Goal: Use online tool/utility: Utilize a website feature to perform a specific function

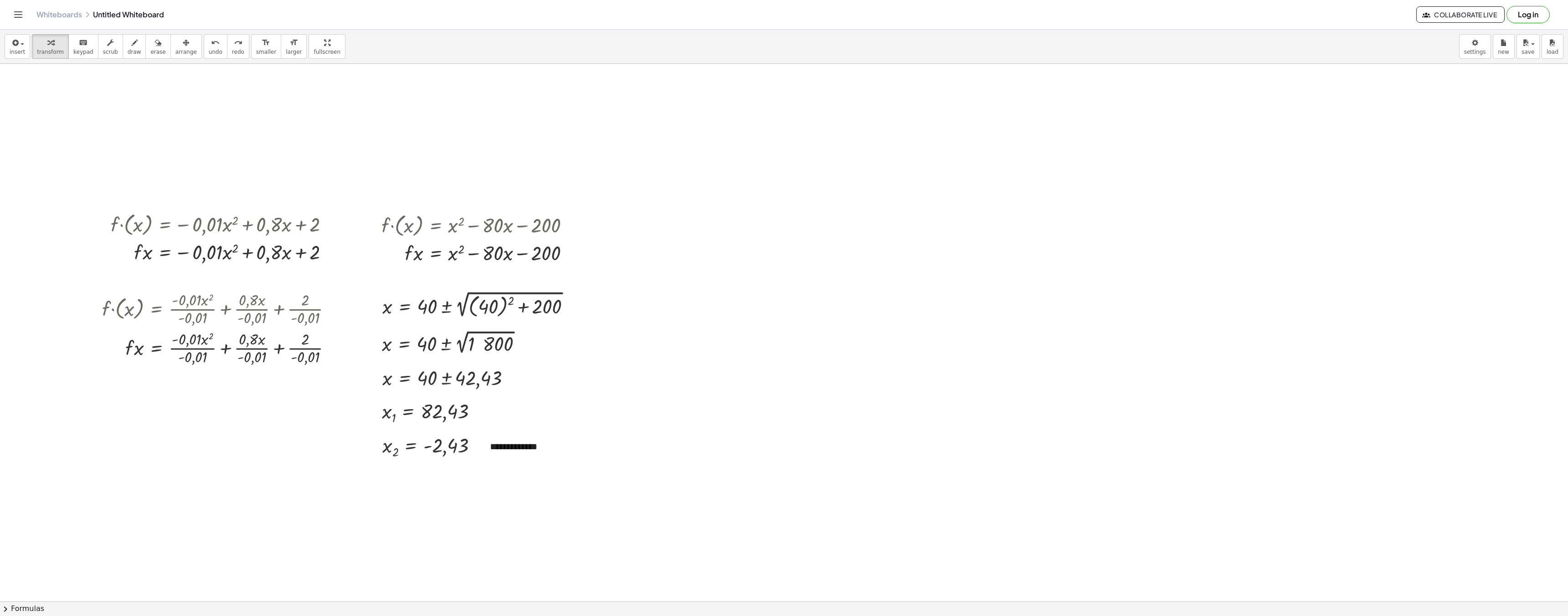
scroll to position [142, 0]
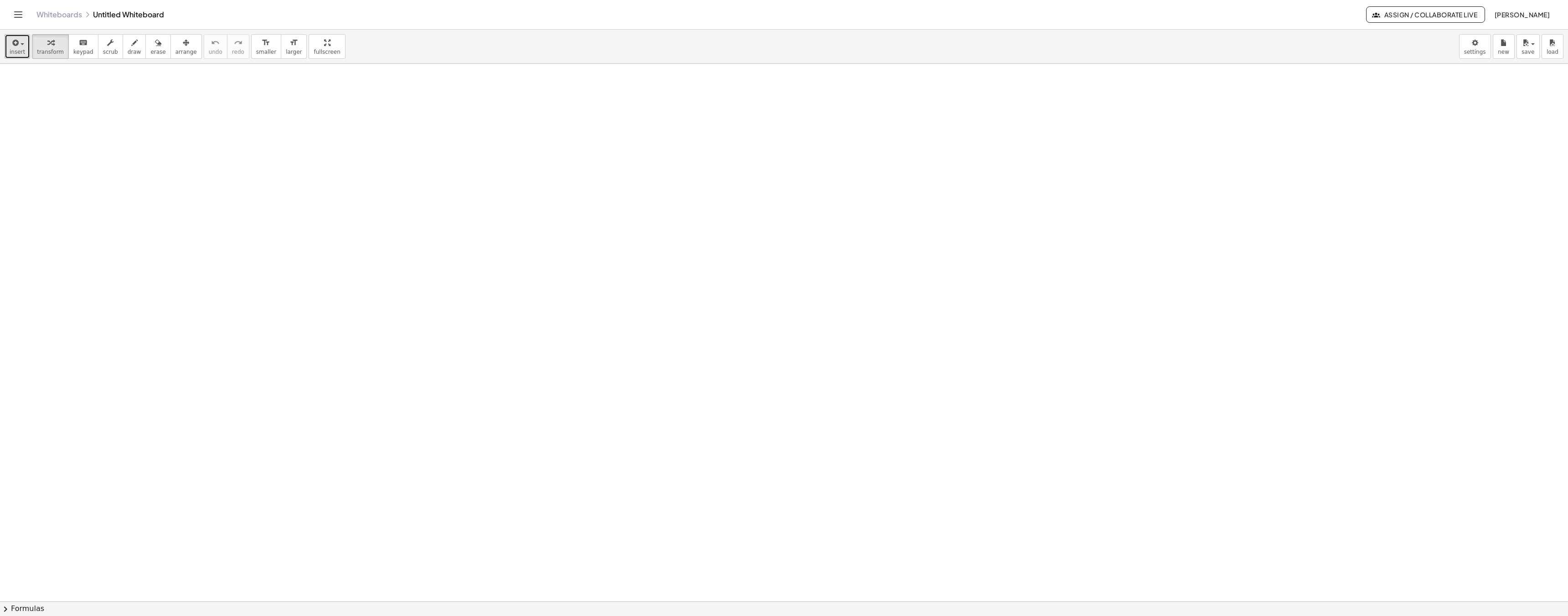
click at [15, 57] on button "insert" at bounding box center [17, 46] width 26 height 25
click at [42, 106] on span "Function" at bounding box center [46, 104] width 28 height 9
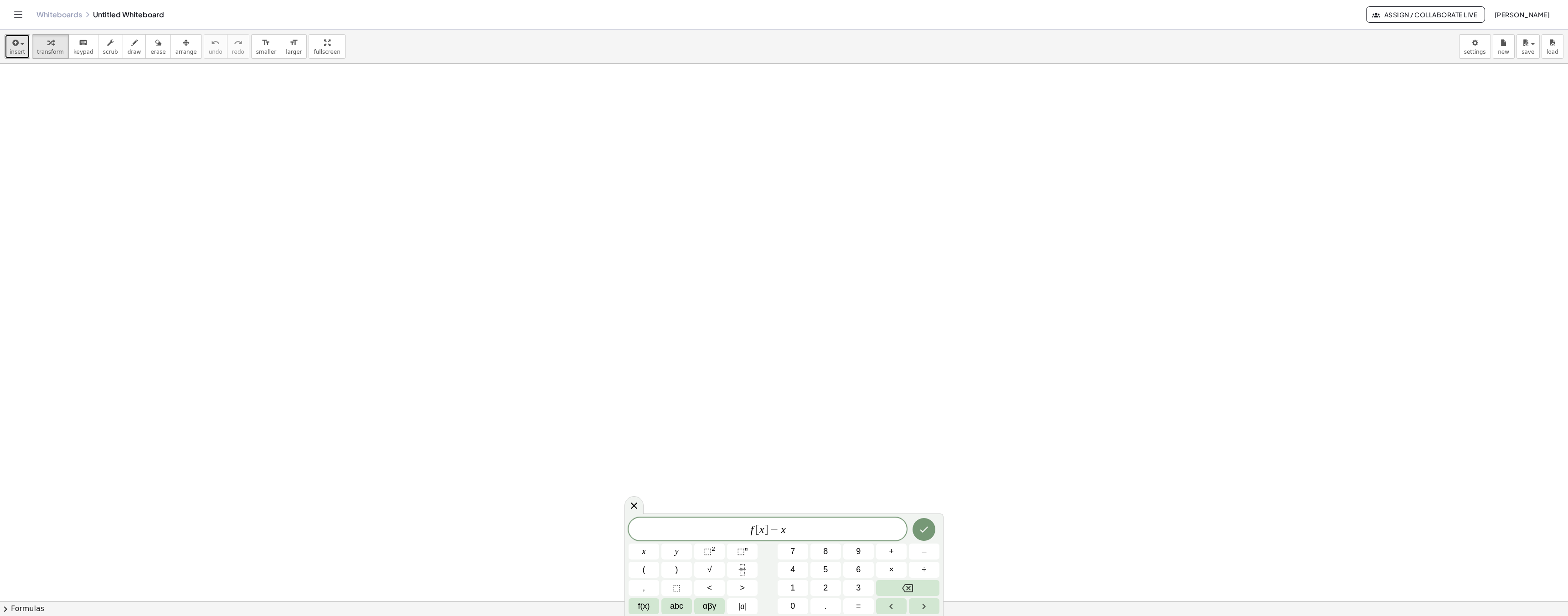
click at [20, 48] on button "insert" at bounding box center [17, 46] width 26 height 25
click at [50, 81] on span "Math Expression" at bounding box center [58, 83] width 52 height 9
drag, startPoint x: 770, startPoint y: 530, endPoint x: 741, endPoint y: 529, distance: 29.0
click at [739, 529] on span "f [ x ] = x" at bounding box center [767, 530] width 278 height 13
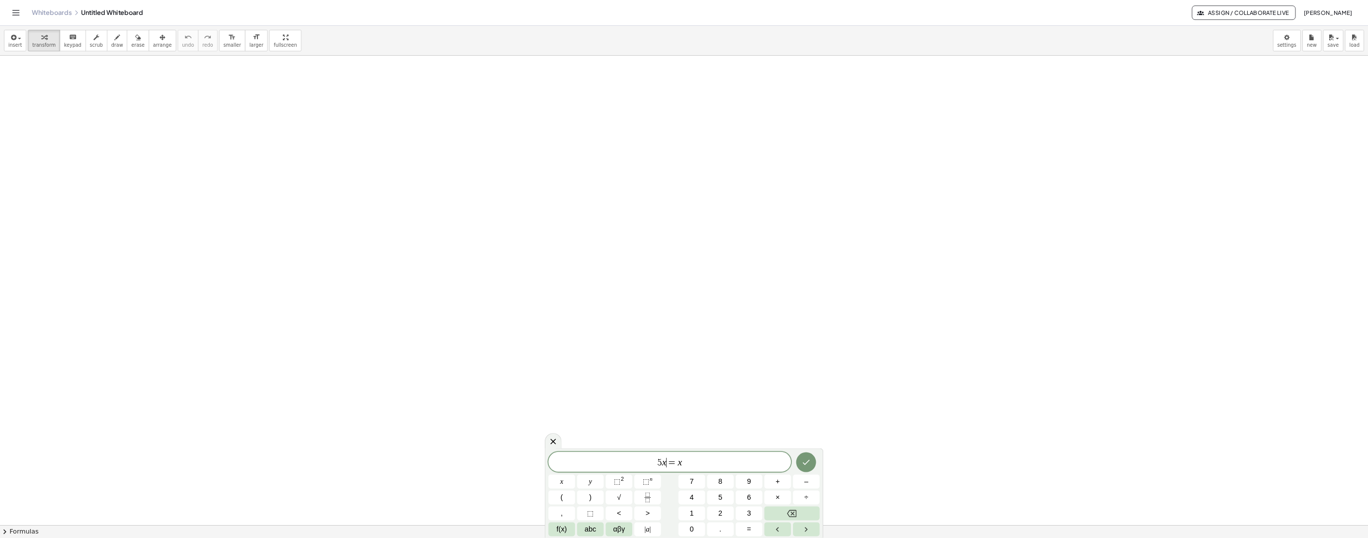
scroll to position [1, 0]
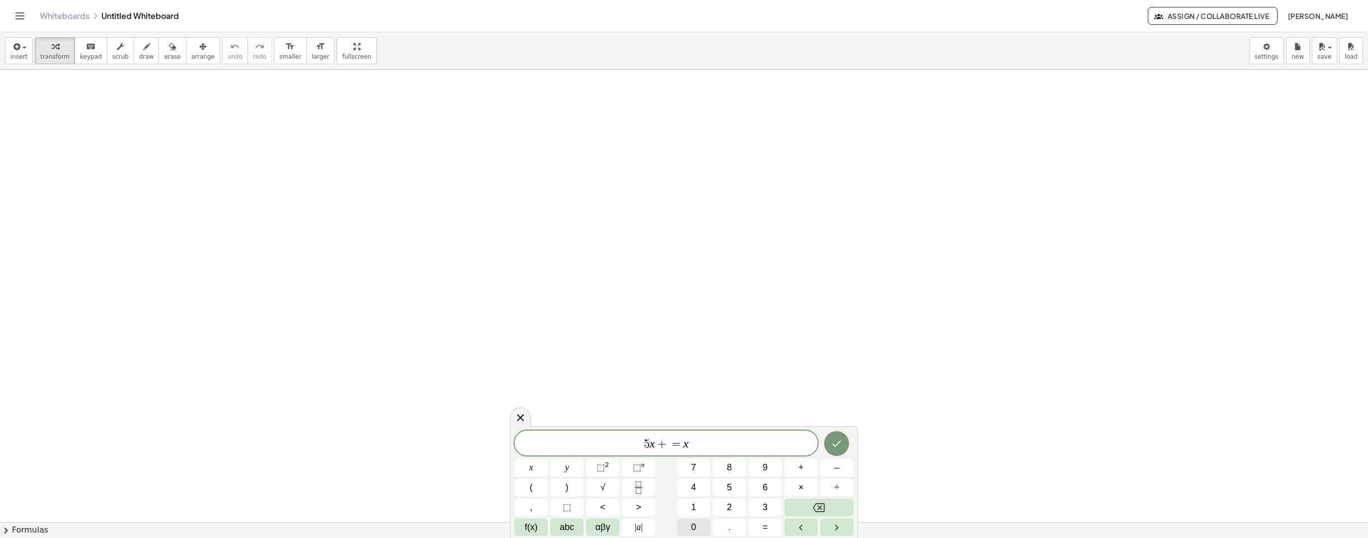
click at [695, 525] on span "0" at bounding box center [693, 526] width 5 height 13
click at [820, 506] on icon "Backspace" at bounding box center [819, 507] width 12 height 9
click at [694, 504] on span "1" at bounding box center [693, 506] width 5 height 13
click at [693, 531] on span "0" at bounding box center [693, 526] width 5 height 13
click at [690, 442] on var "x" at bounding box center [691, 443] width 5 height 13
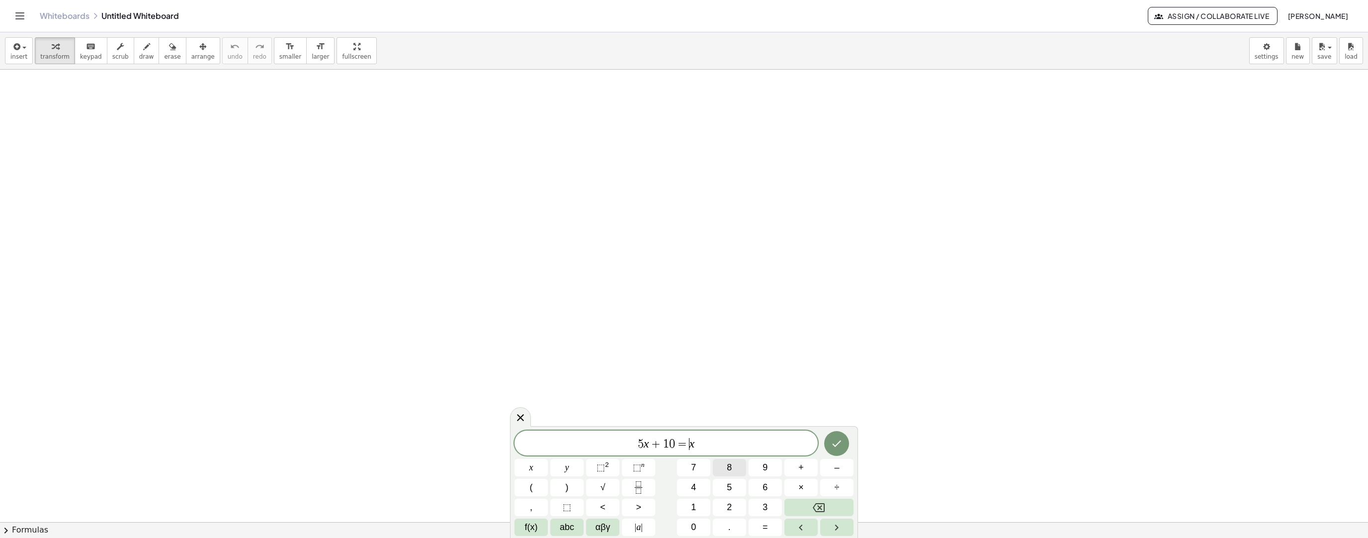
click at [735, 470] on button "8" at bounding box center [729, 467] width 33 height 17
click at [731, 448] on span "5 x + 1 0 = 8 x ​" at bounding box center [665, 444] width 303 height 14
click at [840, 447] on icon "Done" at bounding box center [836, 443] width 12 height 12
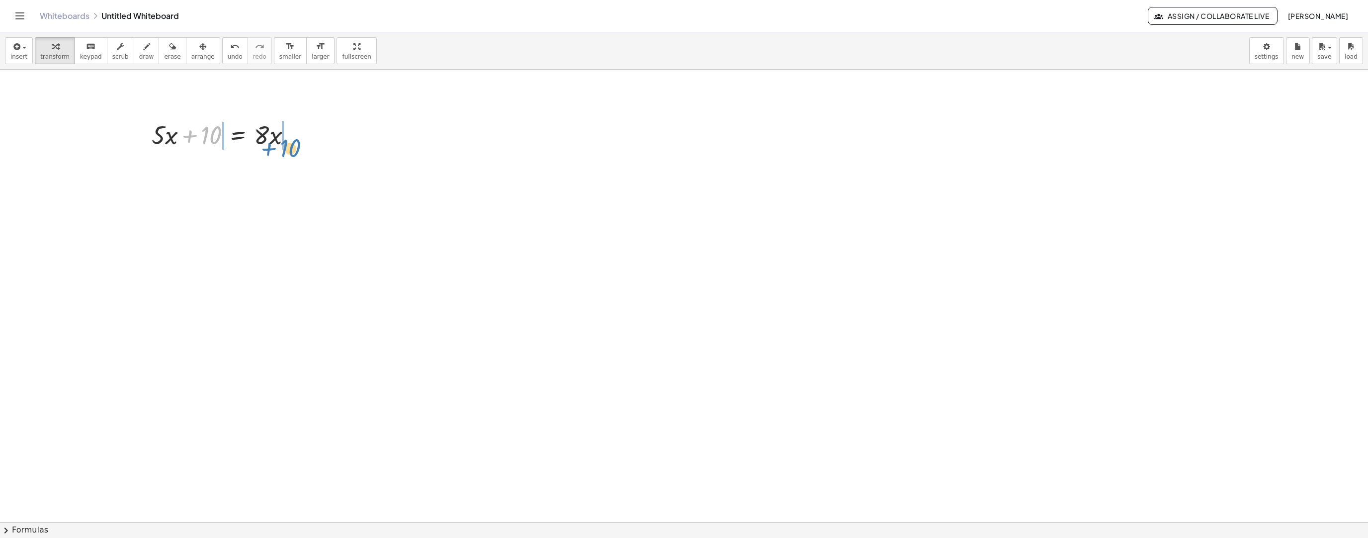
drag, startPoint x: 210, startPoint y: 138, endPoint x: 292, endPoint y: 152, distance: 83.2
drag, startPoint x: 314, startPoint y: 171, endPoint x: 206, endPoint y: 171, distance: 107.8
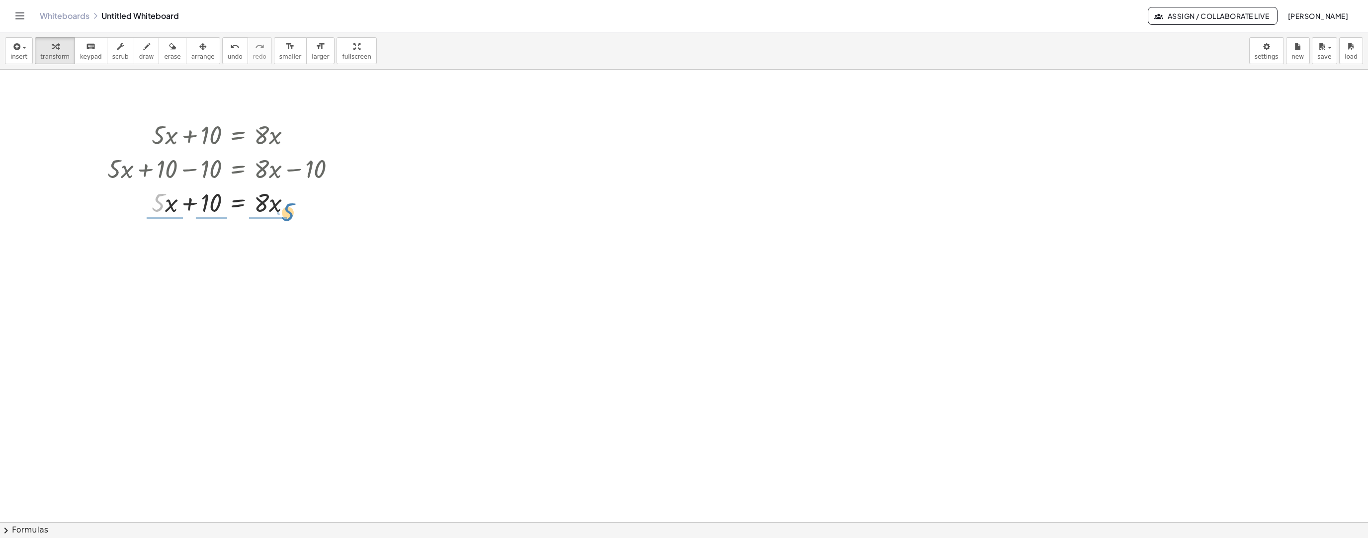
drag, startPoint x: 162, startPoint y: 204, endPoint x: 293, endPoint y: 214, distance: 131.1
click at [293, 214] on div at bounding box center [225, 202] width 246 height 34
drag, startPoint x: 268, startPoint y: 258, endPoint x: 168, endPoint y: 245, distance: 101.3
click at [168, 245] on div at bounding box center [225, 244] width 246 height 50
drag, startPoint x: 113, startPoint y: 246, endPoint x: 135, endPoint y: 236, distance: 24.0
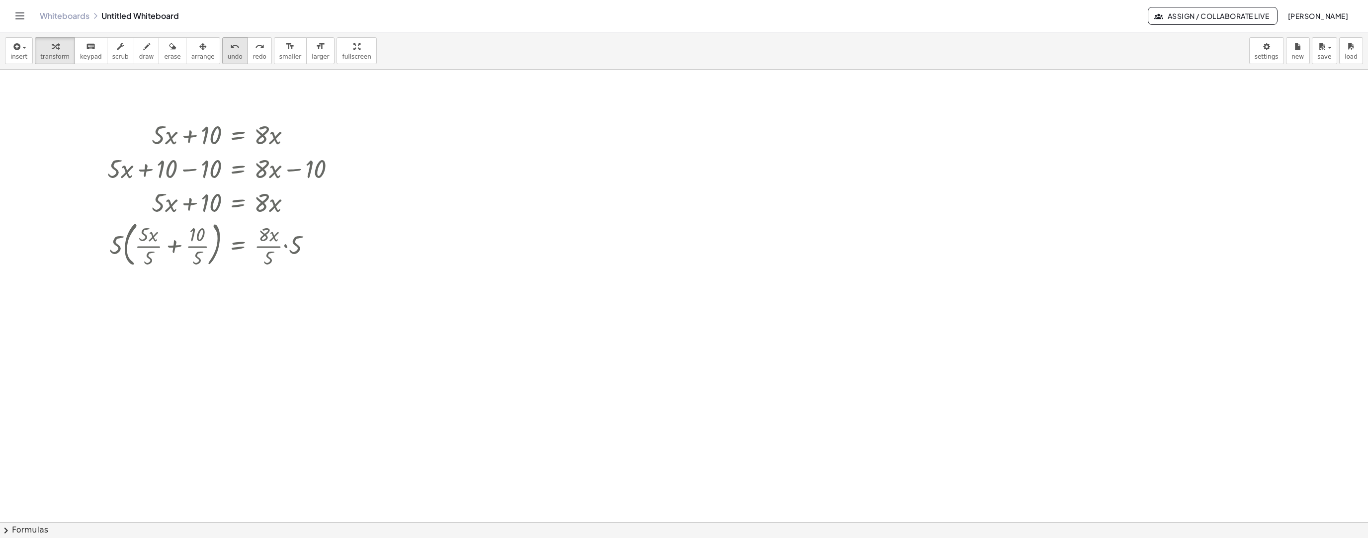
click at [230, 50] on icon "undo" at bounding box center [234, 47] width 9 height 12
drag, startPoint x: 170, startPoint y: 206, endPoint x: 302, endPoint y: 216, distance: 132.0
click at [302, 216] on div at bounding box center [227, 202] width 241 height 34
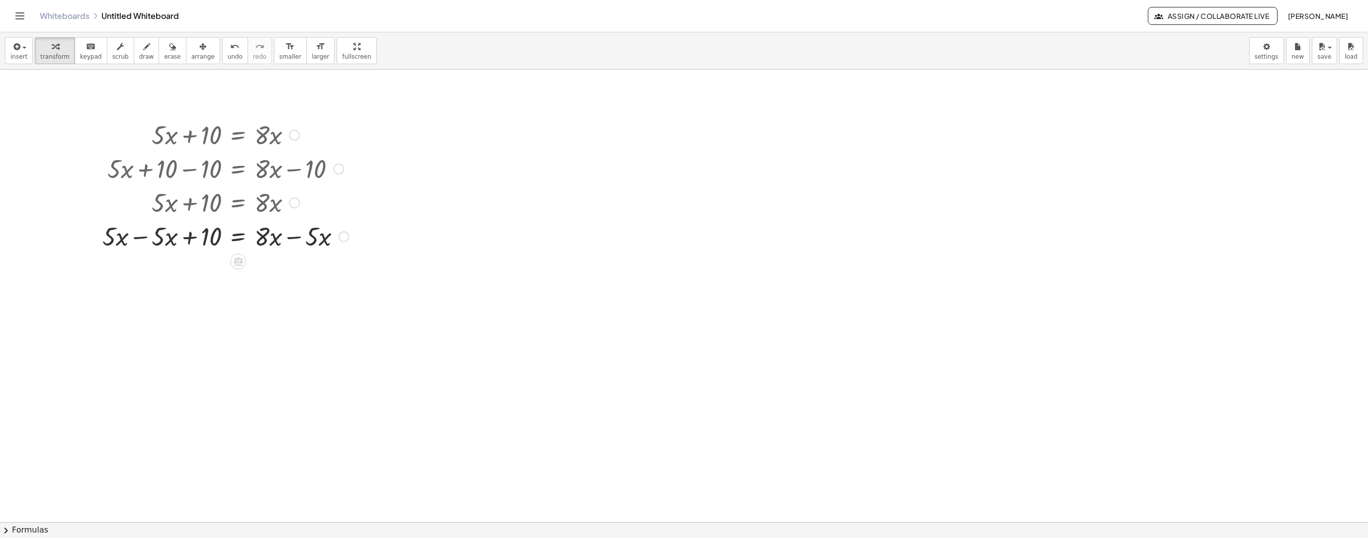
click at [116, 242] on div at bounding box center [225, 236] width 256 height 34
click at [162, 239] on div at bounding box center [225, 236] width 256 height 34
click at [238, 263] on icon at bounding box center [238, 261] width 9 height 8
drag, startPoint x: 162, startPoint y: 206, endPoint x: 168, endPoint y: 207, distance: 6.0
click at [168, 207] on div at bounding box center [225, 202] width 256 height 34
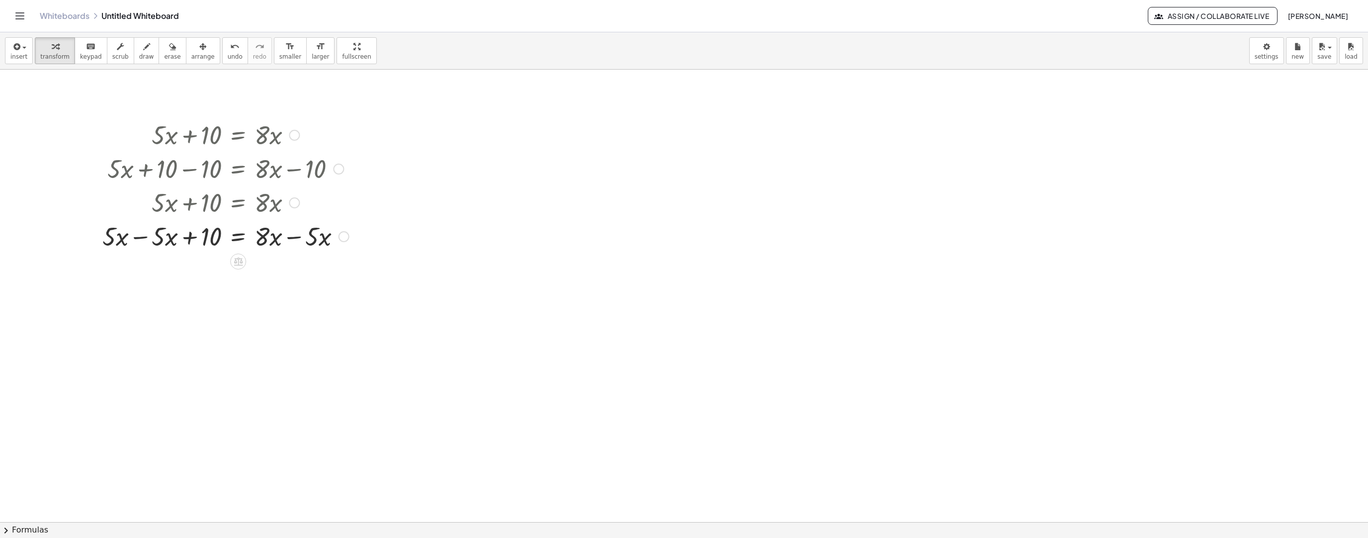
click at [160, 240] on div at bounding box center [225, 236] width 256 height 34
click at [173, 239] on div at bounding box center [225, 236] width 256 height 34
click at [241, 260] on icon at bounding box center [238, 261] width 9 height 8
click at [280, 261] on icon at bounding box center [277, 261] width 9 height 9
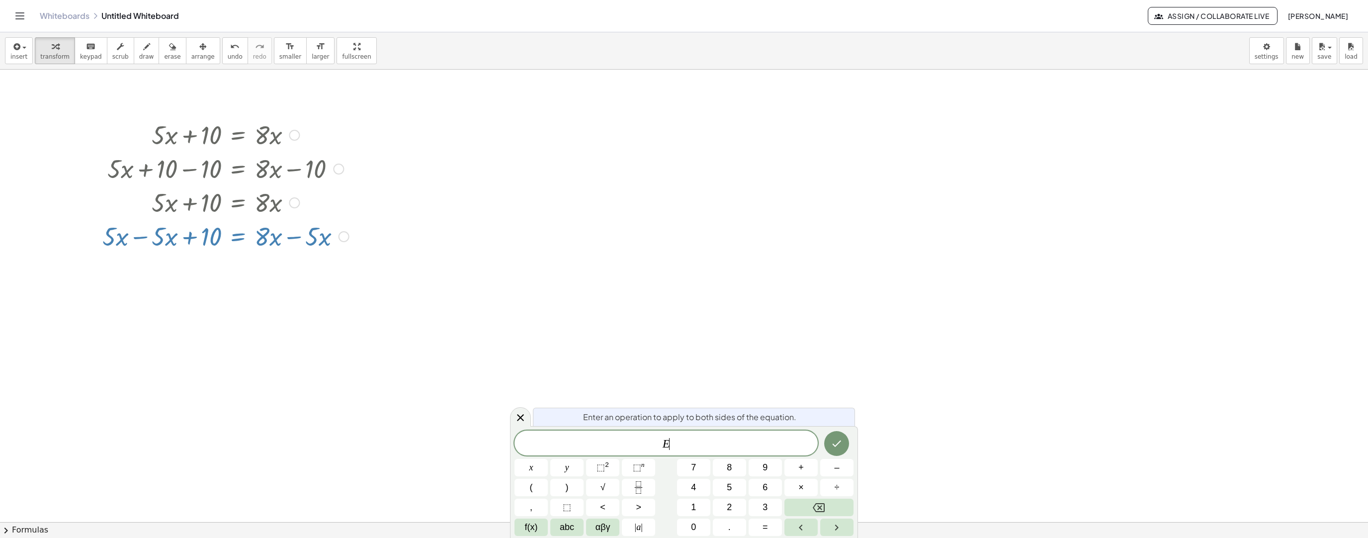
click at [342, 274] on div at bounding box center [684, 522] width 1368 height 905
